Goal: Transaction & Acquisition: Obtain resource

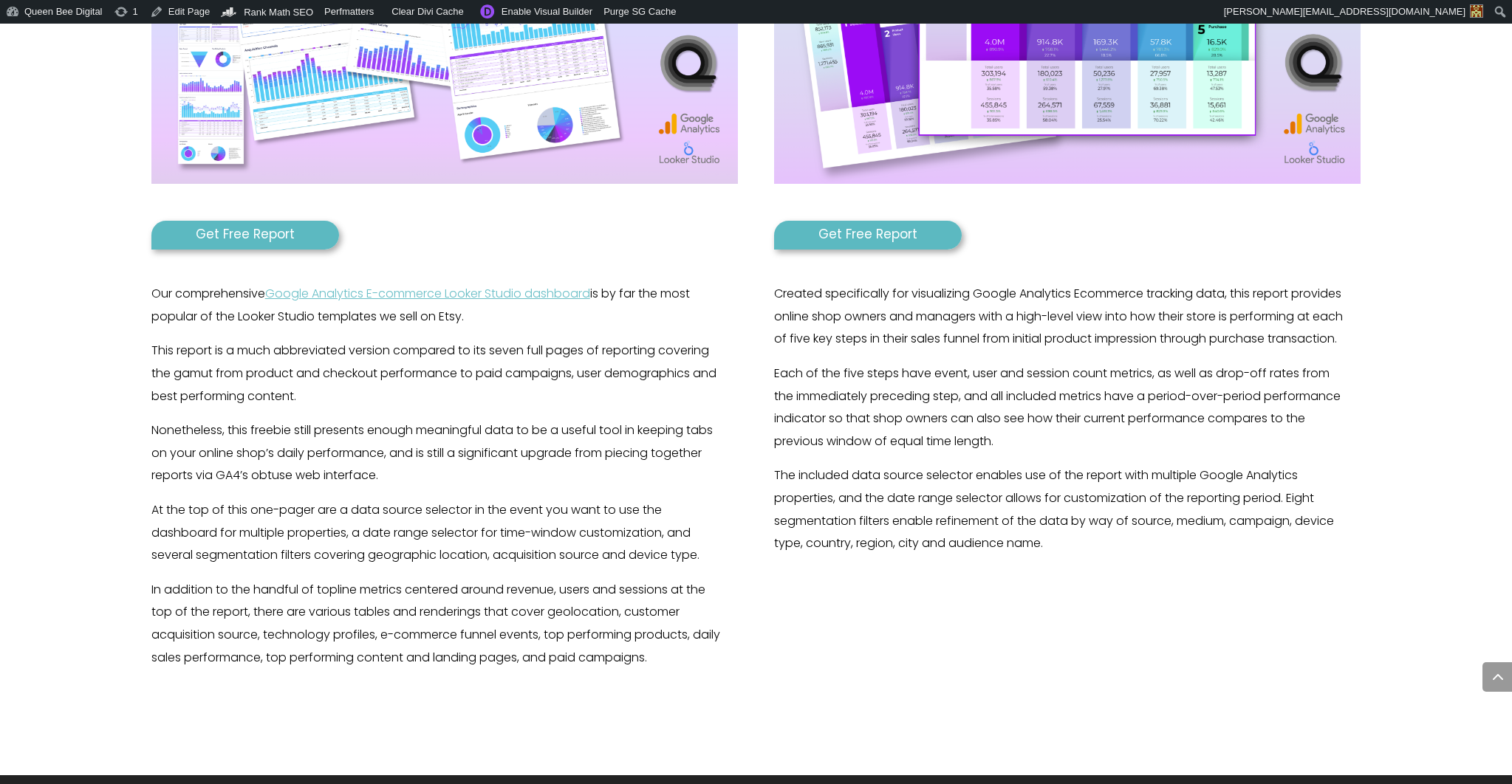
scroll to position [756, 0]
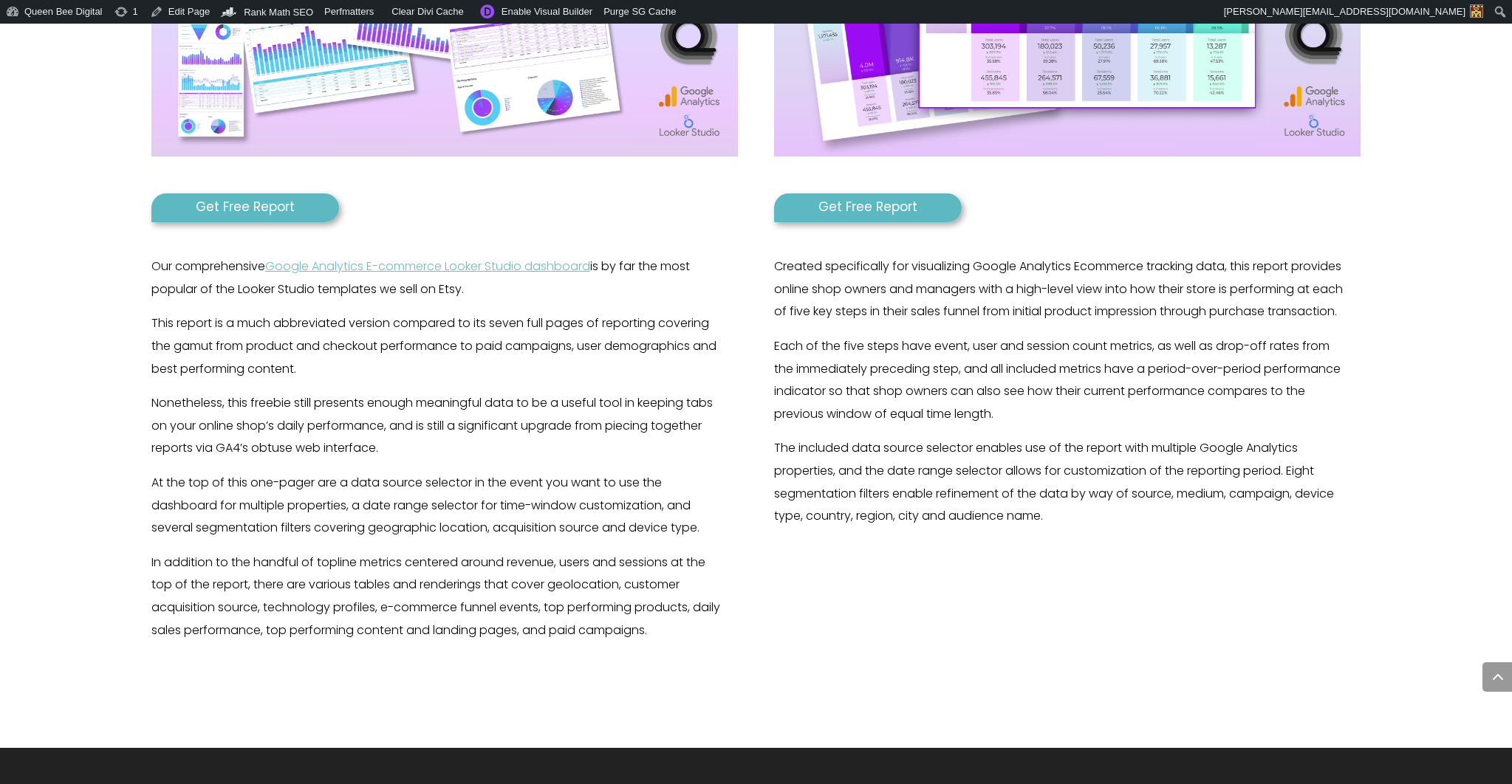
click at [271, 206] on link "Get Free Report" at bounding box center [245, 207] width 187 height 29
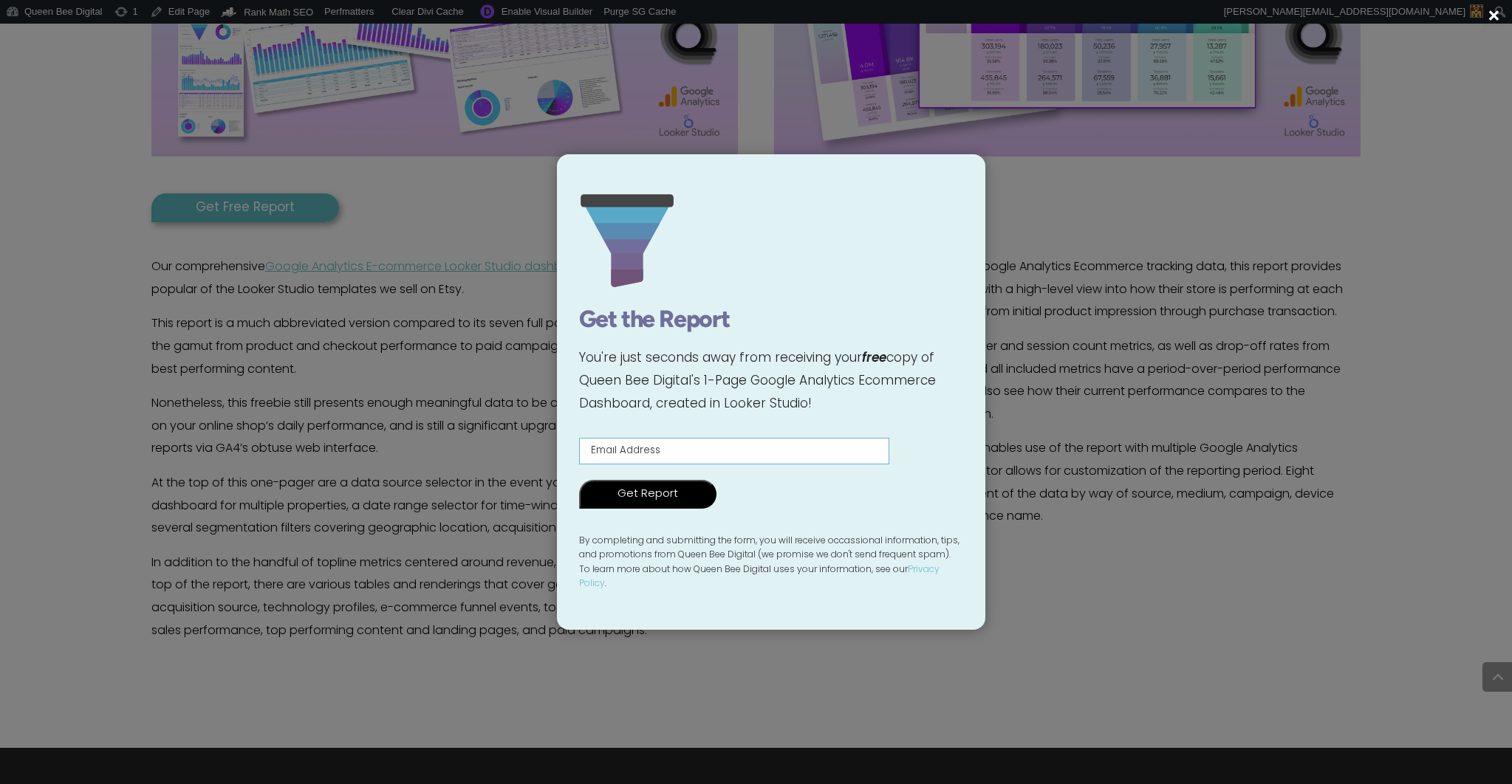
click at [666, 452] on input "Contact form" at bounding box center [735, 451] width 310 height 26
type input "testy@mctesterson.com"
click at [641, 501] on input "Get Report" at bounding box center [648, 494] width 137 height 29
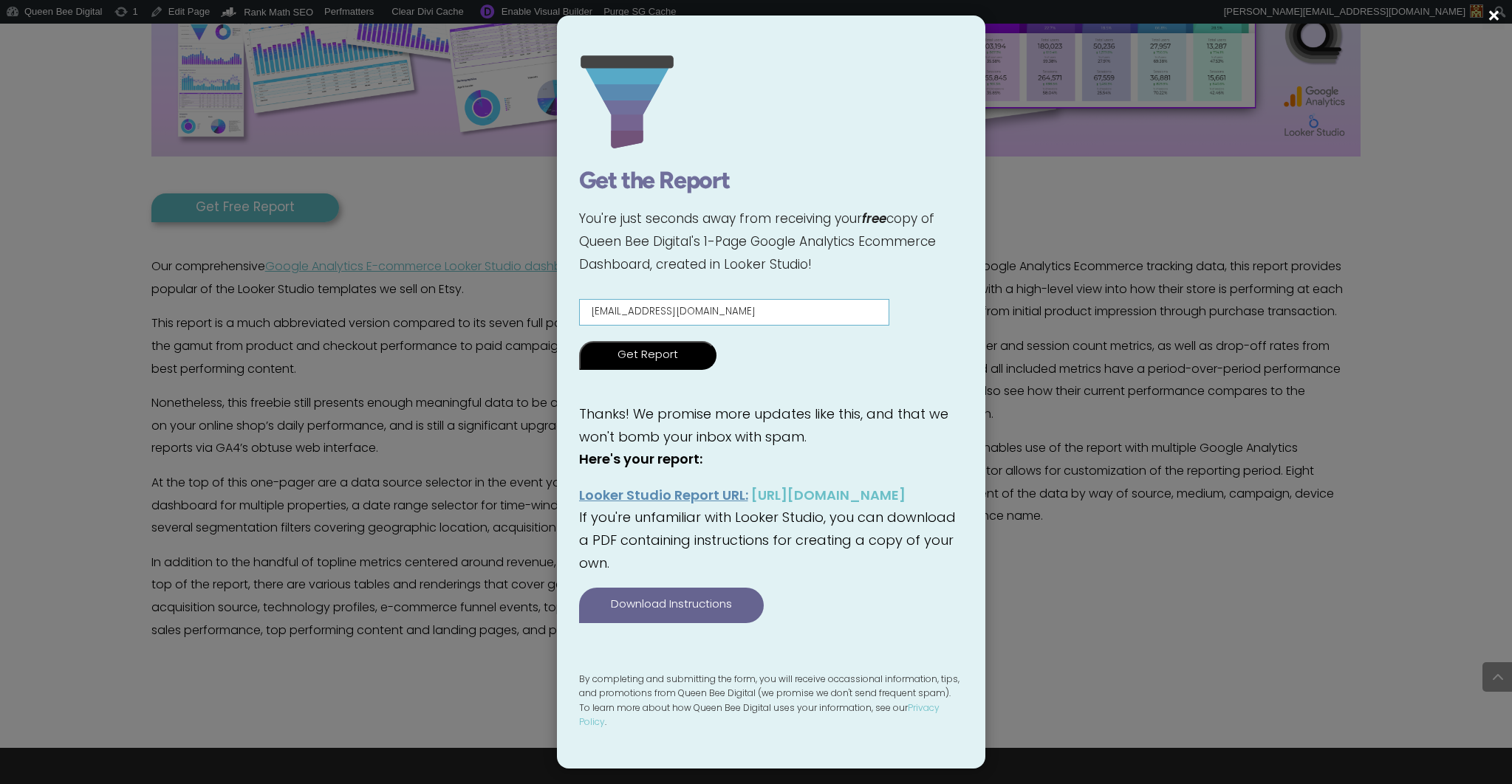
click at [1493, 11] on span "×" at bounding box center [1494, 18] width 16 height 22
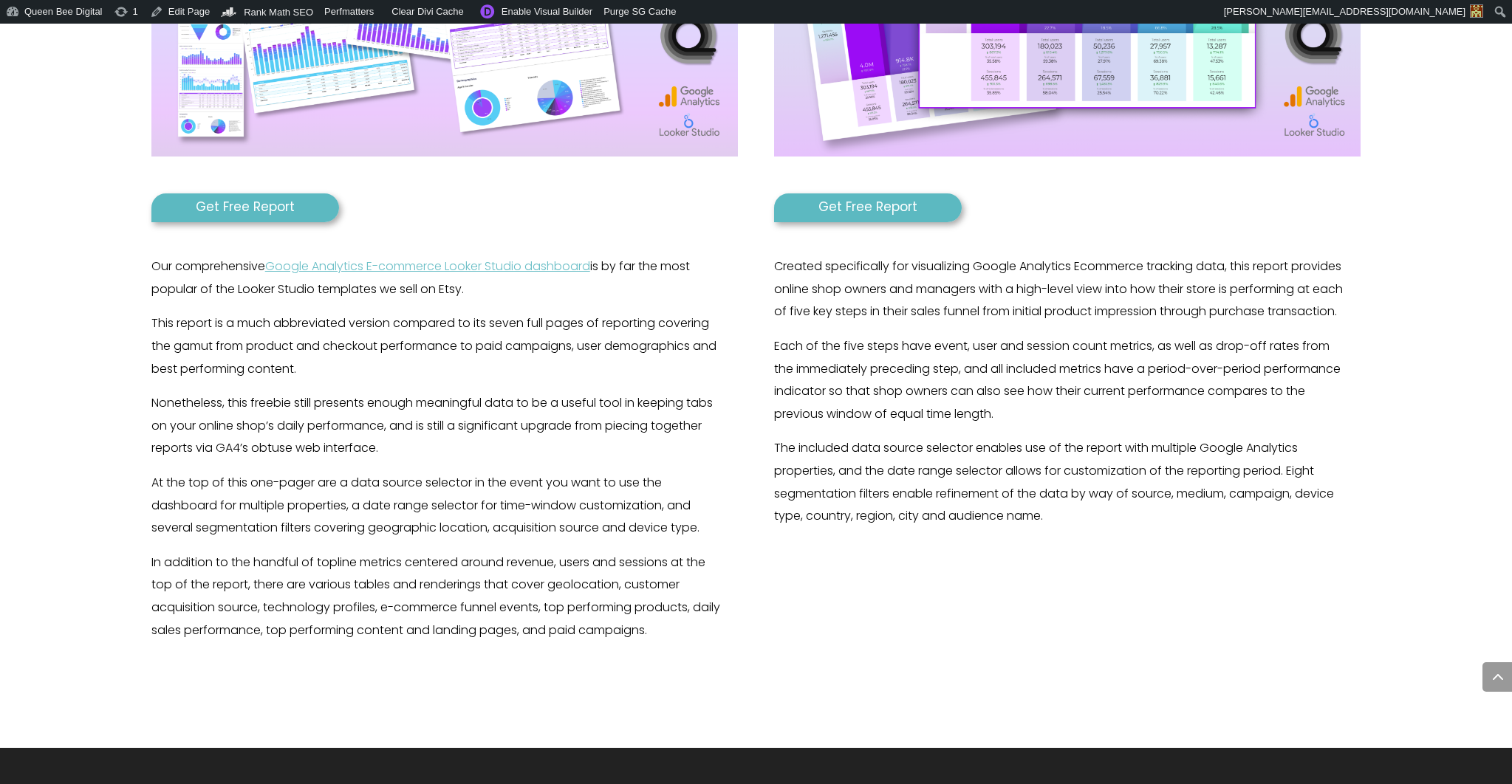
click at [867, 204] on link "Get Free Report" at bounding box center [868, 207] width 187 height 29
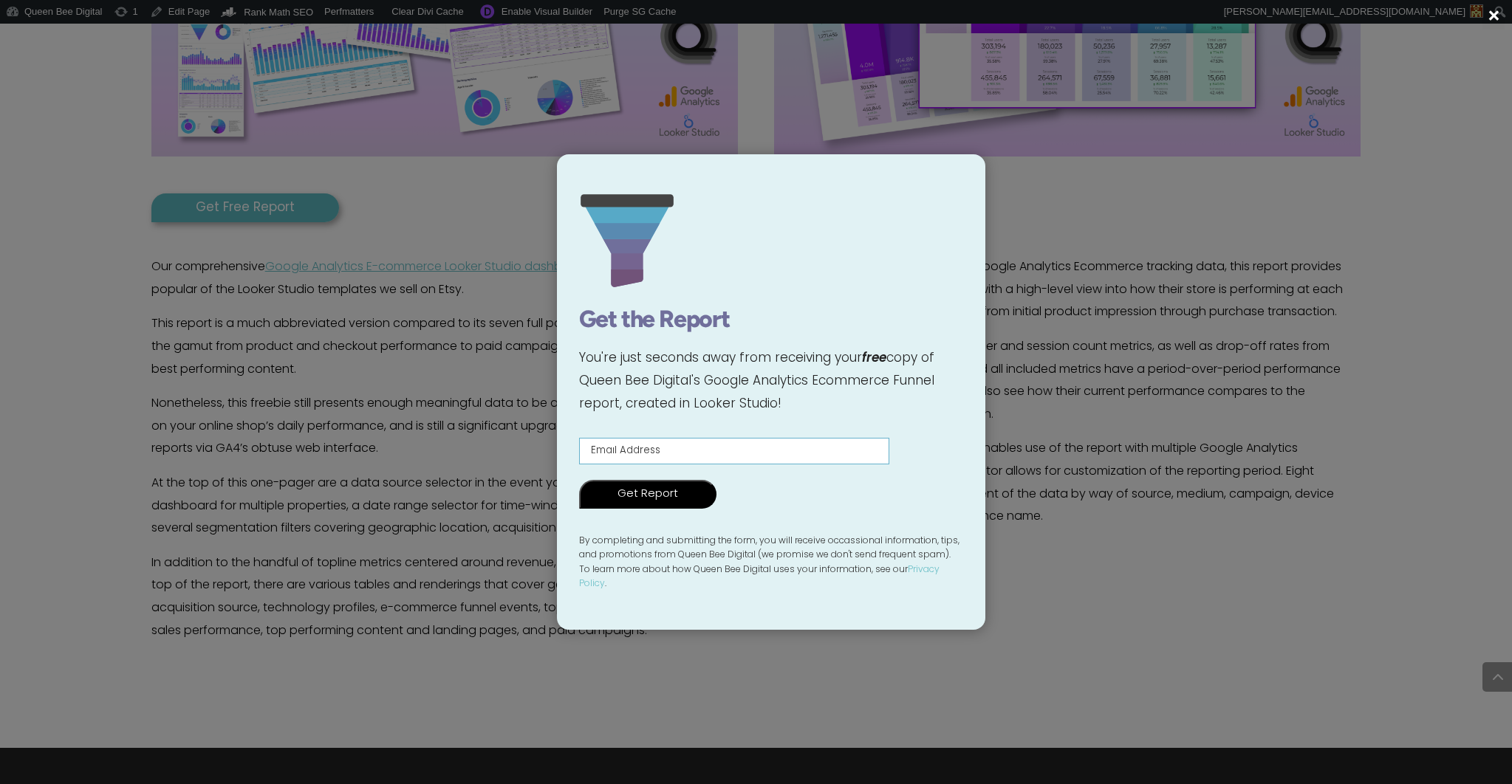
click at [706, 452] on input "Contact form" at bounding box center [735, 451] width 310 height 26
type input "testy@mctesterson.com"
click at [632, 508] on input "Get Report" at bounding box center [648, 494] width 137 height 29
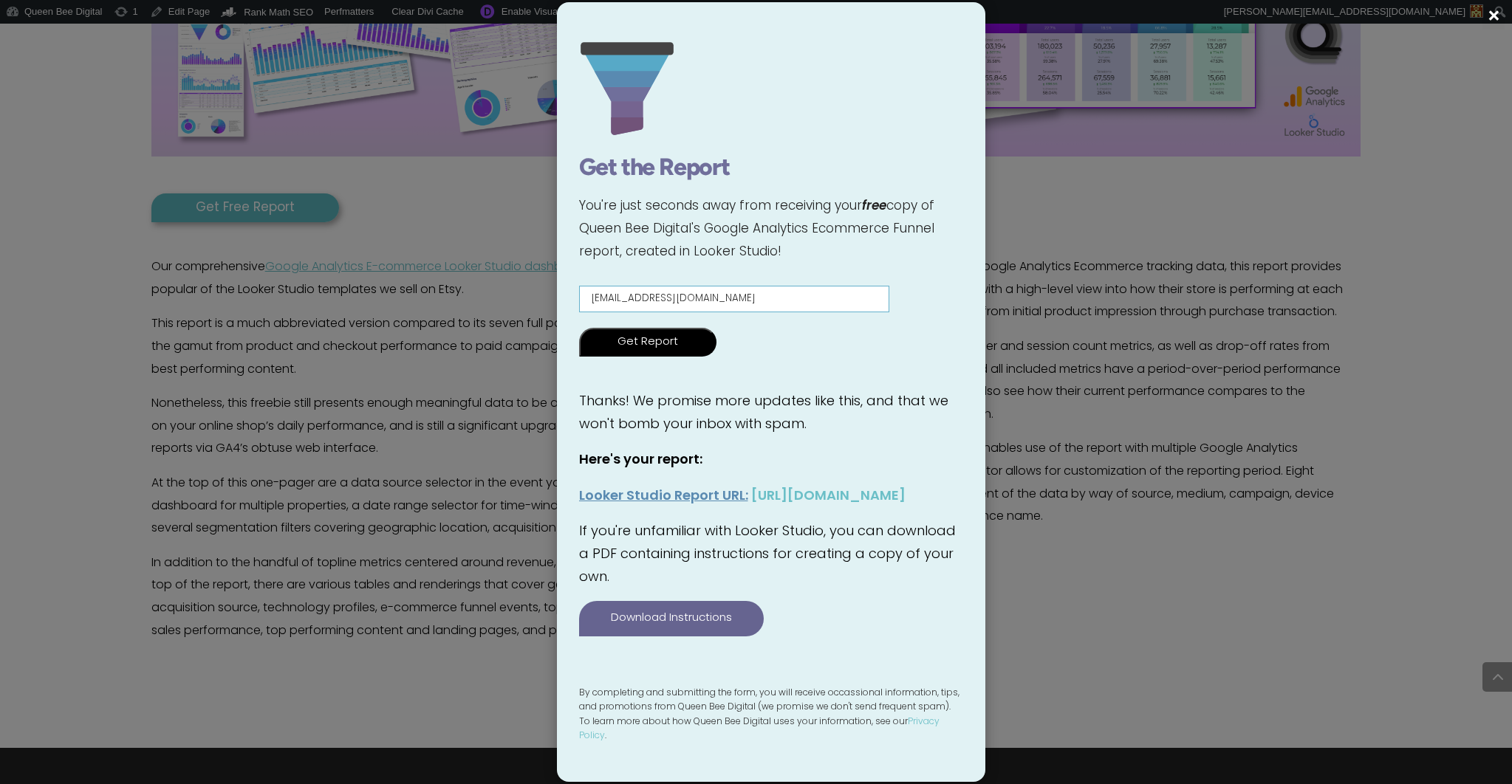
click at [1492, 13] on span "×" at bounding box center [1494, 18] width 16 height 22
